Goal: Find specific page/section: Find specific page/section

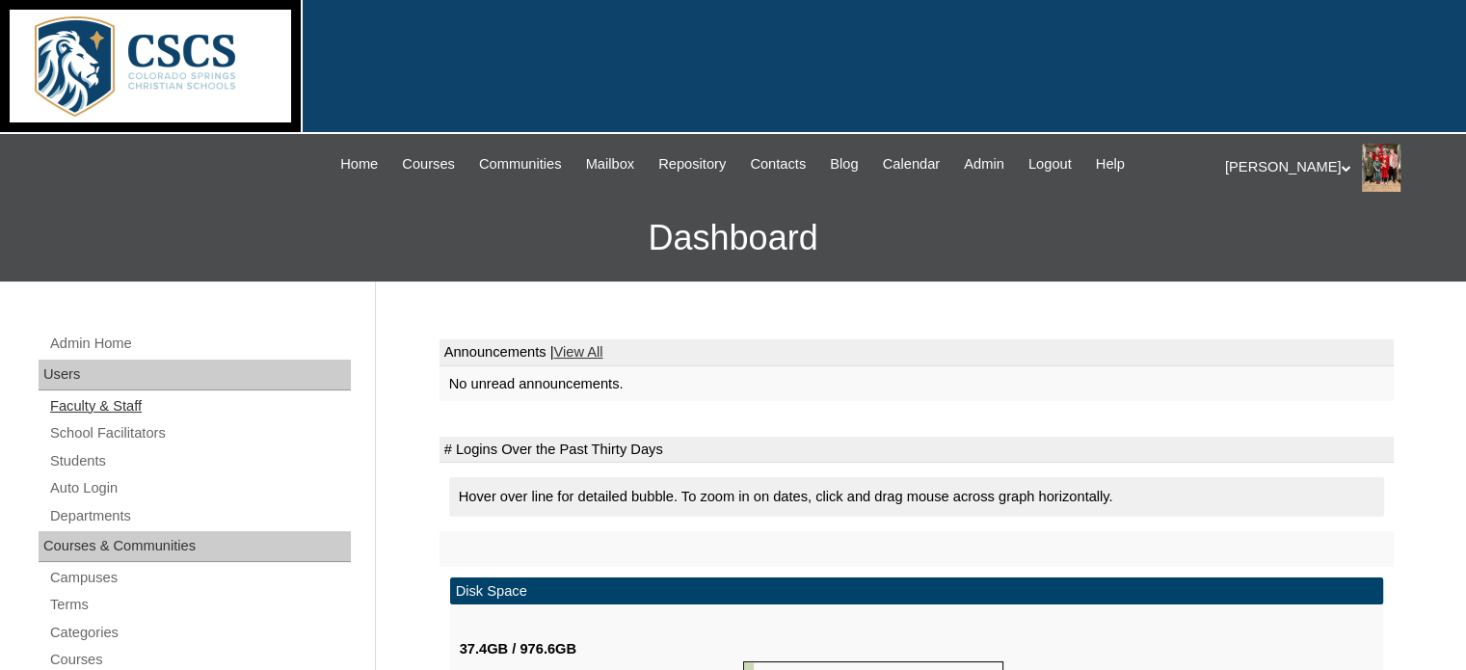
click at [106, 406] on link "Faculty & Staff" at bounding box center [199, 406] width 303 height 24
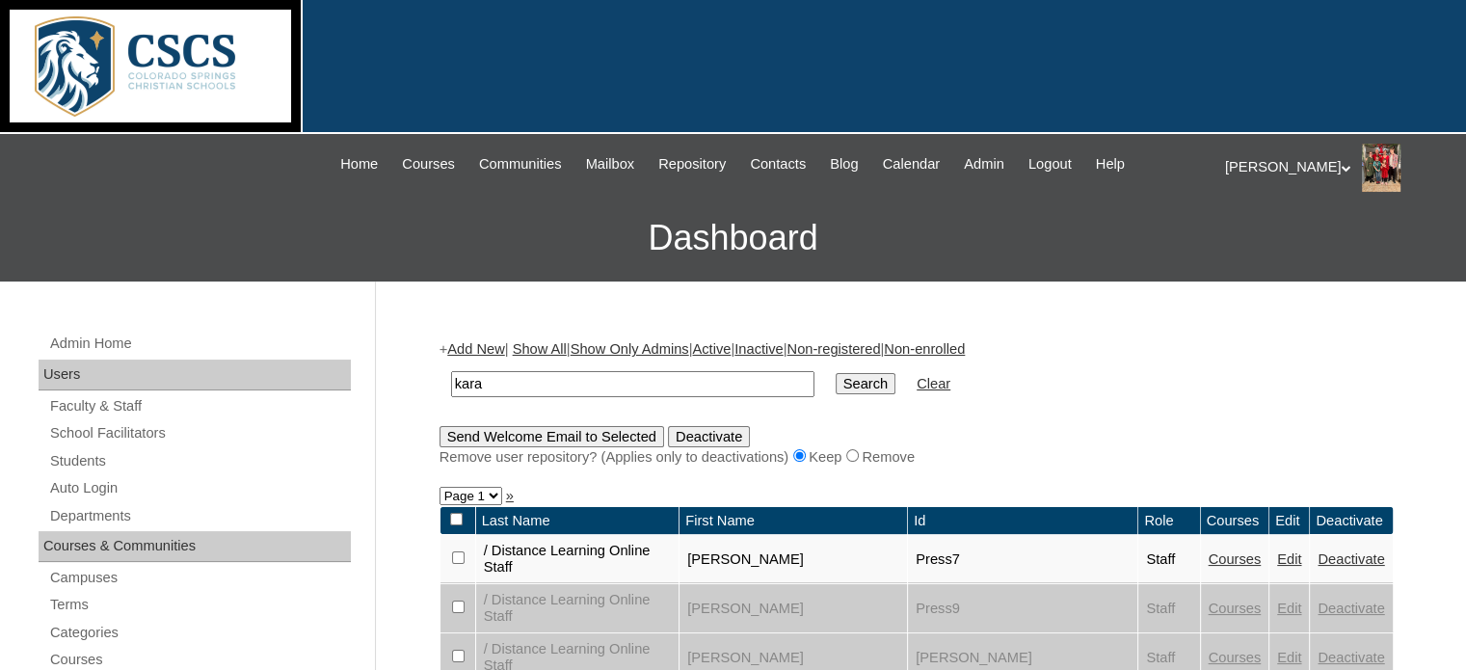
type input "kara"
click at [835, 373] on input "Search" at bounding box center [865, 383] width 60 height 21
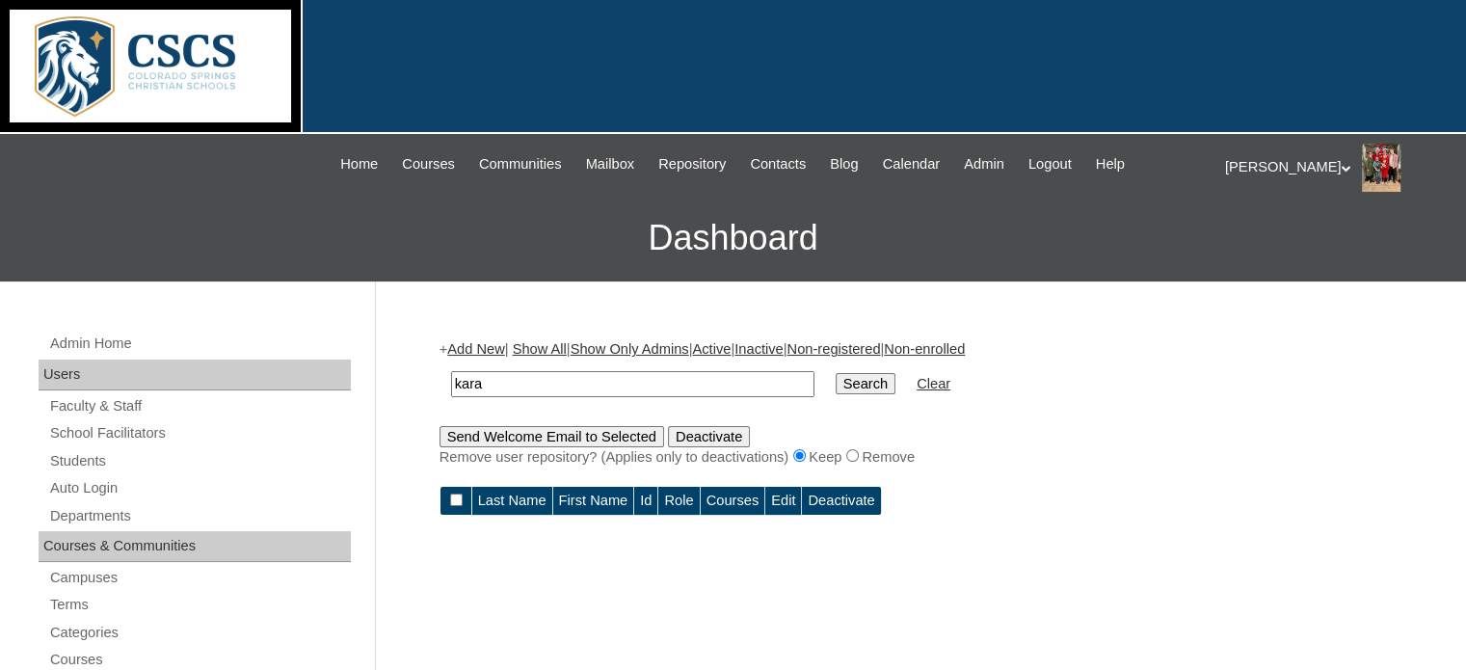
drag, startPoint x: 436, startPoint y: 384, endPoint x: 359, endPoint y: 384, distance: 76.1
type input "cara"
click at [835, 373] on input "Search" at bounding box center [865, 383] width 60 height 21
drag, startPoint x: 446, startPoint y: 384, endPoint x: 417, endPoint y: 383, distance: 28.9
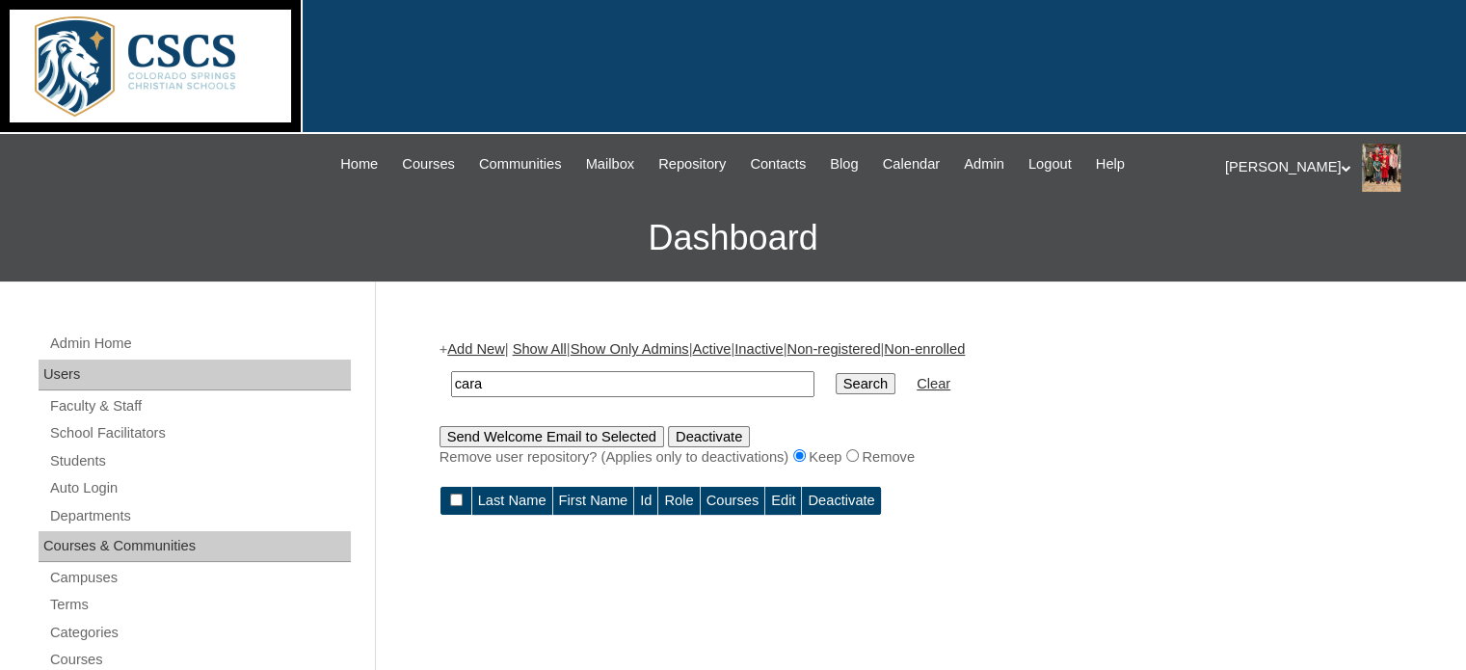
type input "[PERSON_NAME]"
click at [835, 373] on input "Search" at bounding box center [865, 383] width 60 height 21
click at [835, 384] on input "Search" at bounding box center [865, 383] width 60 height 21
click at [57, 462] on link "Students" at bounding box center [199, 461] width 303 height 24
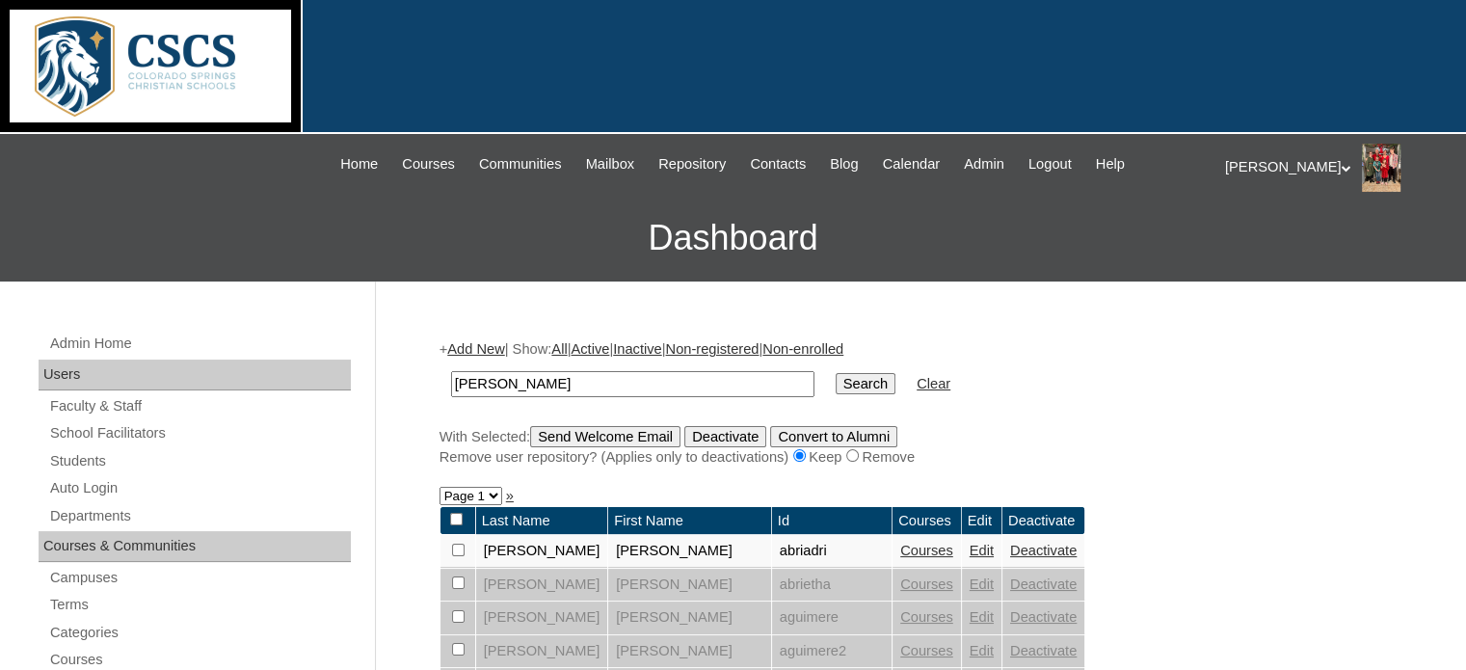
click at [544, 383] on input "yoder" at bounding box center [632, 384] width 363 height 26
click at [835, 373] on input "Search" at bounding box center [865, 383] width 60 height 21
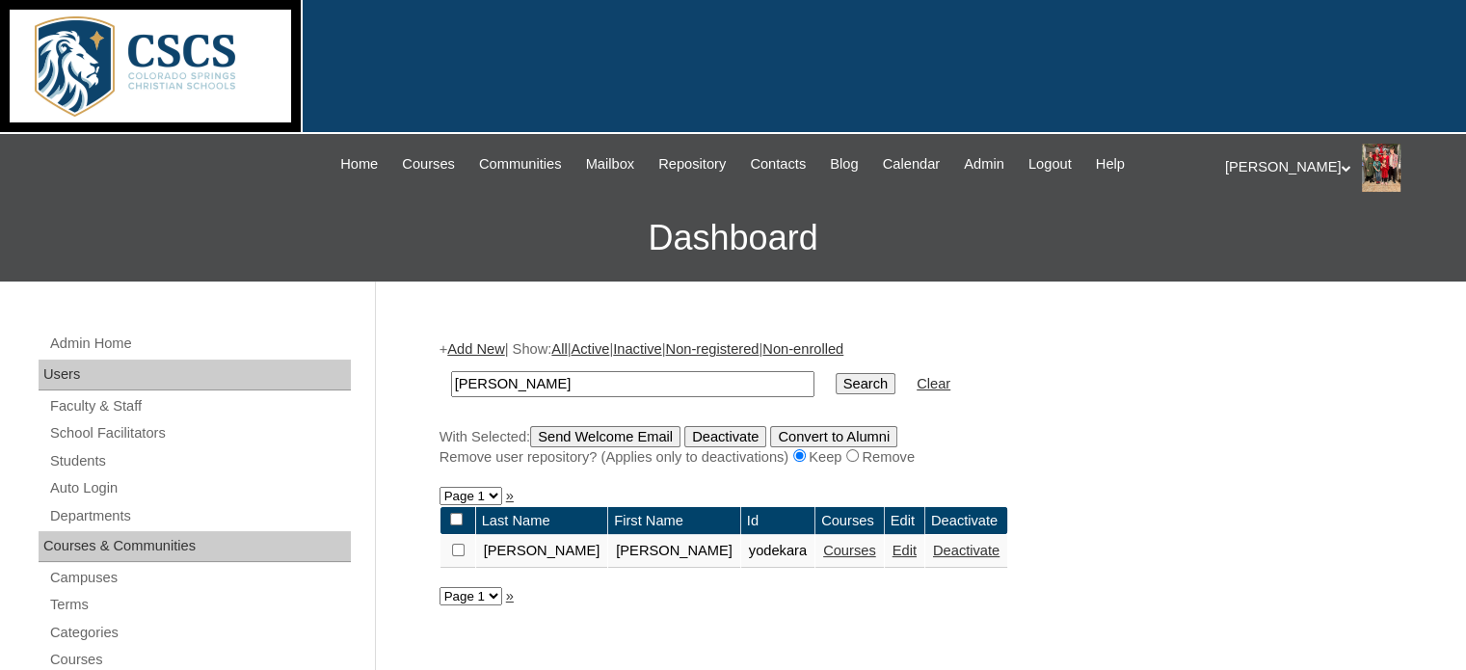
click at [823, 548] on link "Courses" at bounding box center [849, 549] width 53 height 15
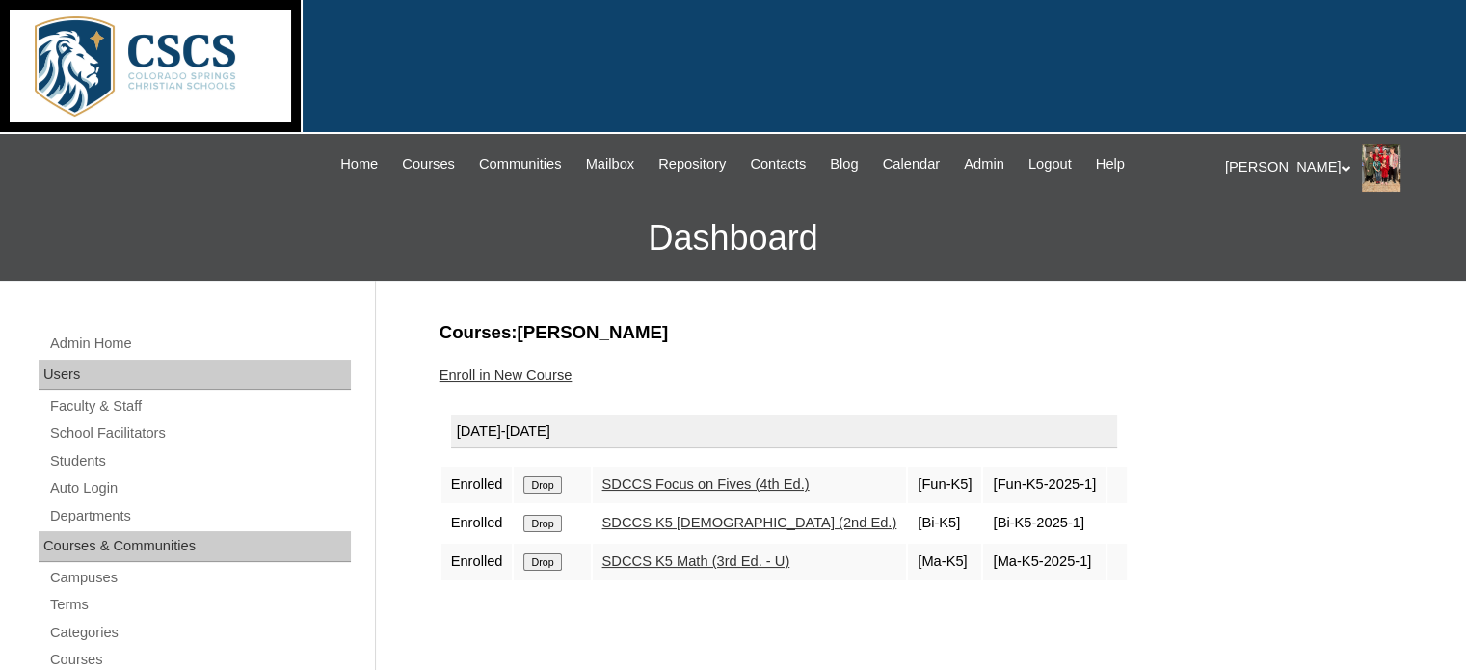
click at [691, 553] on link "SDCCS K5 Math (3rd Ed. - U)" at bounding box center [696, 560] width 188 height 15
